Goal: Task Accomplishment & Management: Complete application form

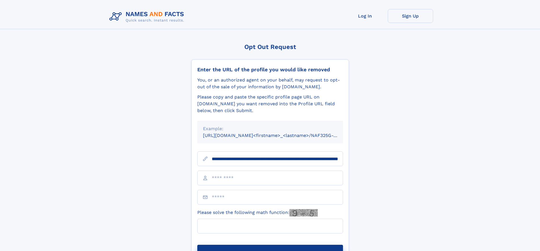
scroll to position [0, 57]
type input "**********"
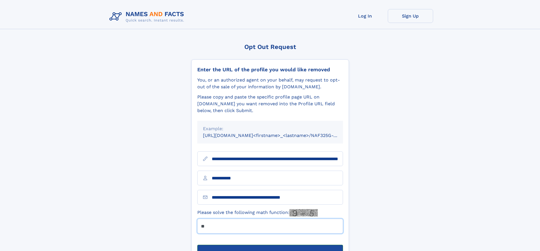
type input "**"
click at [270, 245] on button "Submit Opt Out Request" at bounding box center [270, 254] width 146 height 18
